Goal: Task Accomplishment & Management: Manage account settings

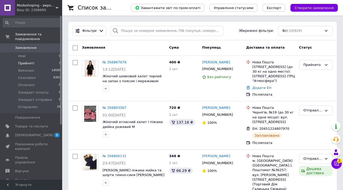
click at [45, 63] on li "Прийняті 3" at bounding box center [32, 63] width 64 height 7
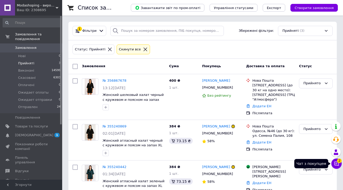
click at [336, 162] on icon at bounding box center [336, 164] width 4 height 4
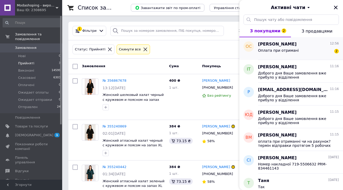
click at [275, 45] on span "[PERSON_NAME]" at bounding box center [277, 44] width 39 height 6
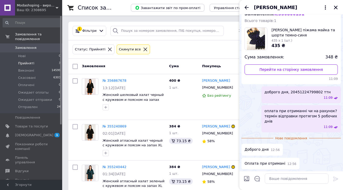
scroll to position [19, 0]
click at [338, 6] on button "Закрити" at bounding box center [336, 7] width 6 height 6
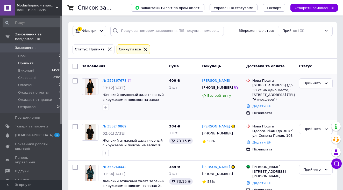
click at [109, 81] on link "№ 356867678" at bounding box center [115, 81] width 24 height 4
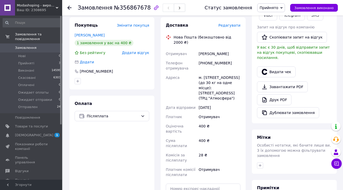
scroll to position [105, 0]
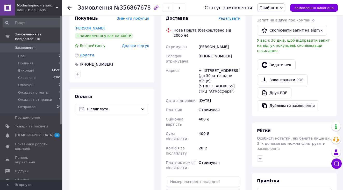
click at [218, 56] on div "[PHONE_NUMBER]" at bounding box center [220, 59] width 44 height 15
copy div "[PHONE_NUMBER]"
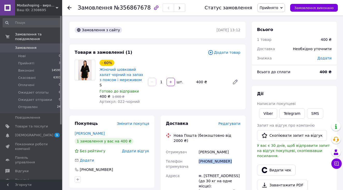
scroll to position [0, 0]
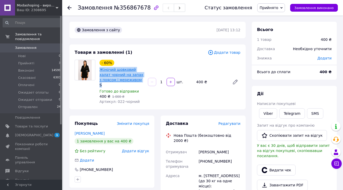
drag, startPoint x: 102, startPoint y: 87, endPoint x: 100, endPoint y: 70, distance: 16.6
click at [100, 70] on div "- 60% Жіночий шовковий халат чорний на запах з поясом і мереживом S" at bounding box center [121, 74] width 44 height 28
copy div "Жіночий шовковий халат чорний на запах з поясом і мереживом S"
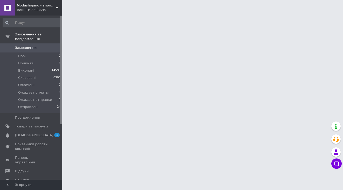
click at [254, 1] on div at bounding box center [171, 6] width 343 height 13
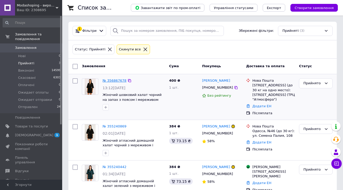
click at [119, 82] on link "№ 356867678" at bounding box center [115, 81] width 24 height 4
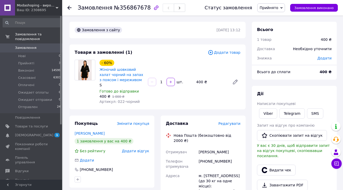
click at [277, 10] on span "Прийнято" at bounding box center [269, 8] width 19 height 4
click at [281, 49] on li "Ожидает отправки" at bounding box center [276, 49] width 39 height 8
